Goal: Entertainment & Leisure: Consume media (video, audio)

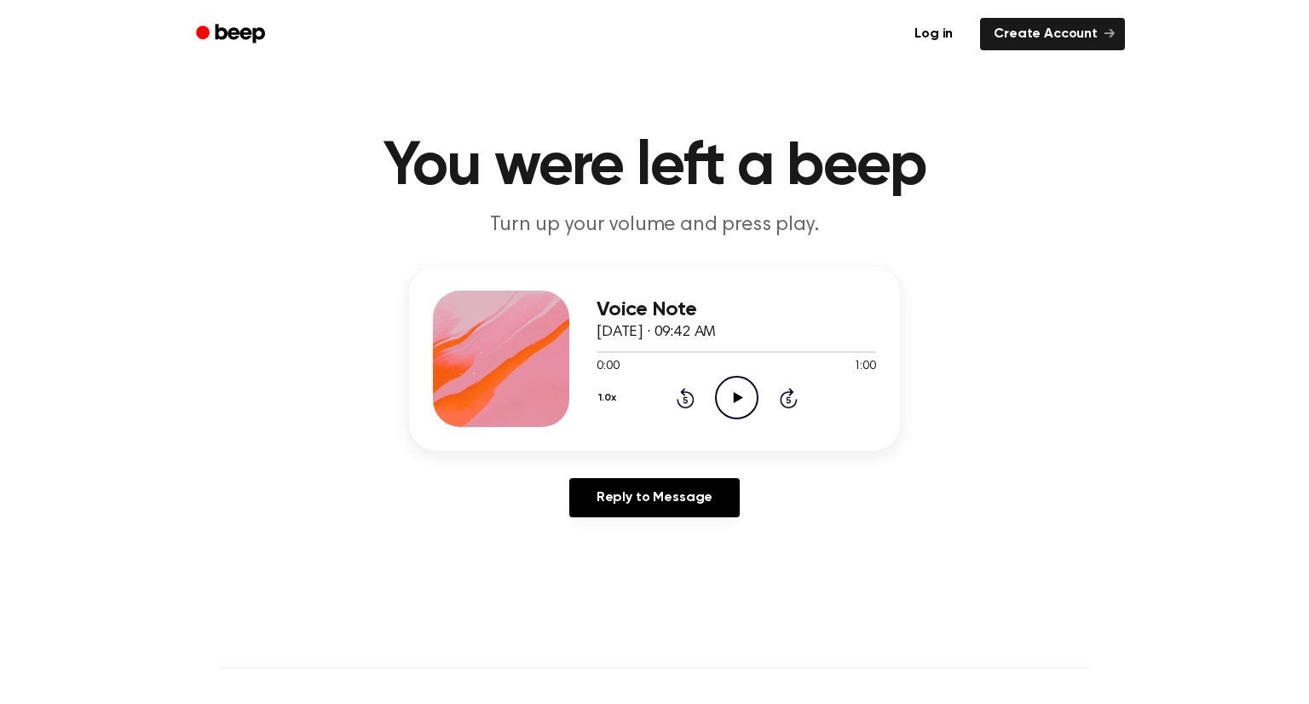
click at [737, 401] on icon "Play Audio" at bounding box center [736, 397] width 43 height 43
click at [741, 411] on icon "Play Audio" at bounding box center [736, 397] width 43 height 43
drag, startPoint x: 759, startPoint y: 351, endPoint x: 719, endPoint y: 356, distance: 40.4
click at [719, 356] on div at bounding box center [737, 351] width 280 height 14
